Goal: Navigation & Orientation: Find specific page/section

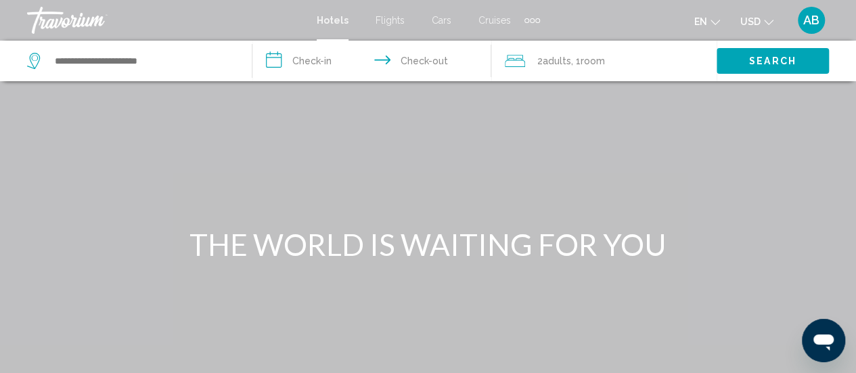
click at [764, 24] on icon "Change currency" at bounding box center [768, 22] width 9 height 9
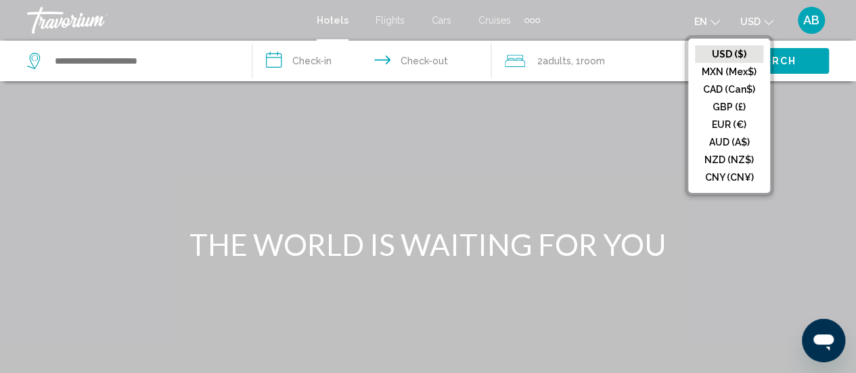
click at [764, 24] on icon "Change currency" at bounding box center [768, 22] width 9 height 9
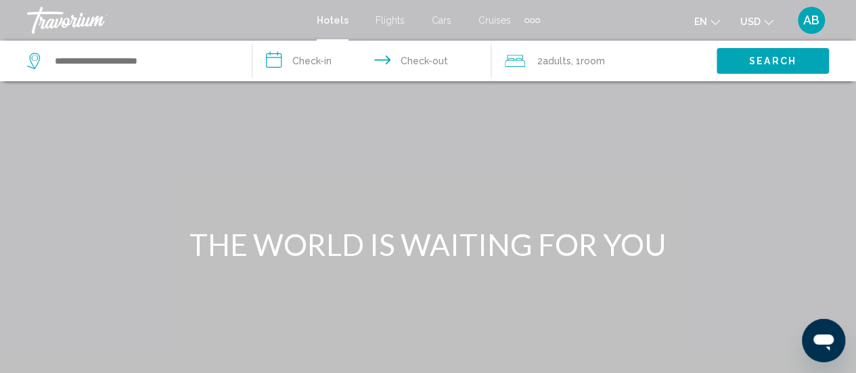
click at [703, 20] on span "en" at bounding box center [700, 21] width 13 height 11
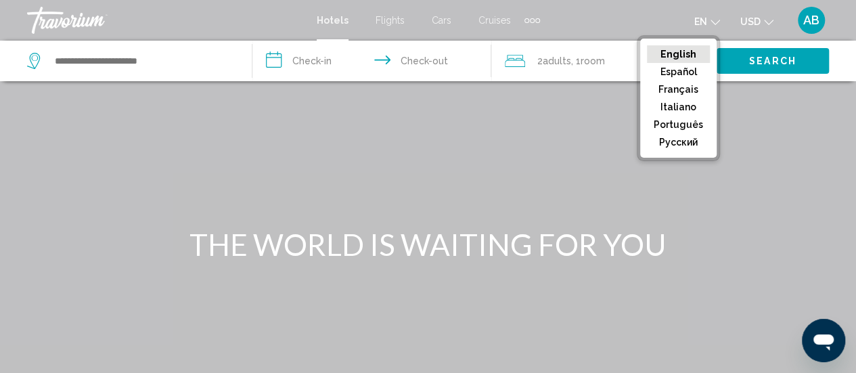
click at [703, 20] on span "en" at bounding box center [700, 21] width 13 height 11
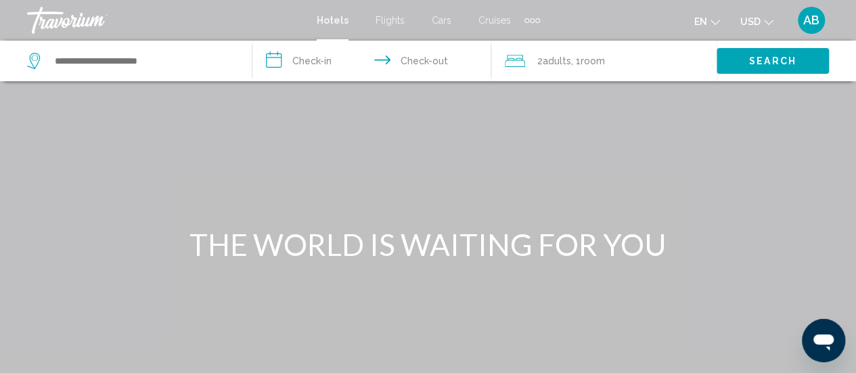
click at [535, 22] on div "Extra navigation items" at bounding box center [537, 20] width 5 height 5
click at [508, 45] on span "Activities" at bounding box center [510, 45] width 38 height 11
